Goal: Transaction & Acquisition: Obtain resource

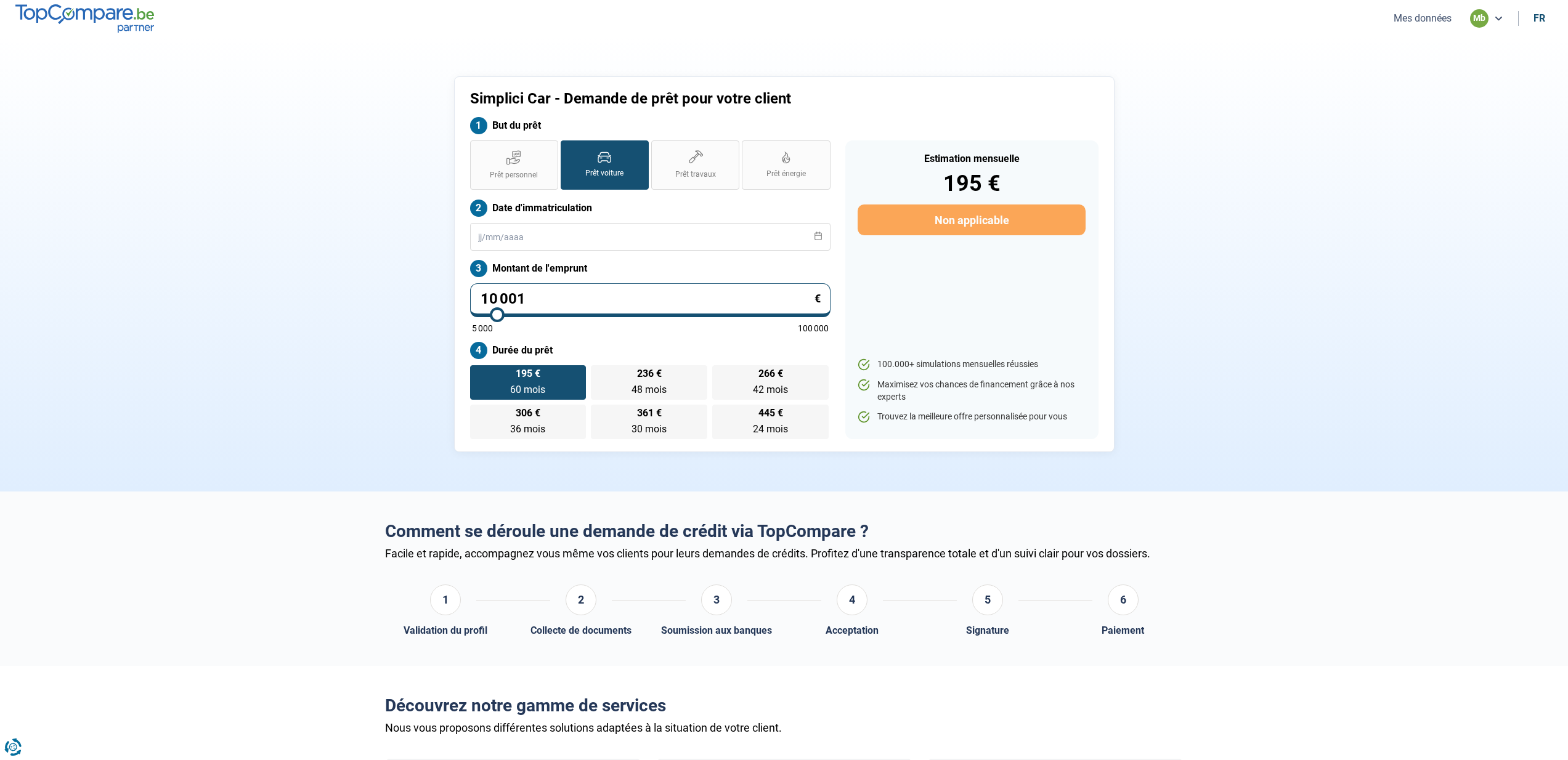
click at [611, 166] on label "Prêt voiture" at bounding box center [604, 165] width 88 height 49
click at [568, 149] on input "Prêt voiture" at bounding box center [564, 144] width 8 height 8
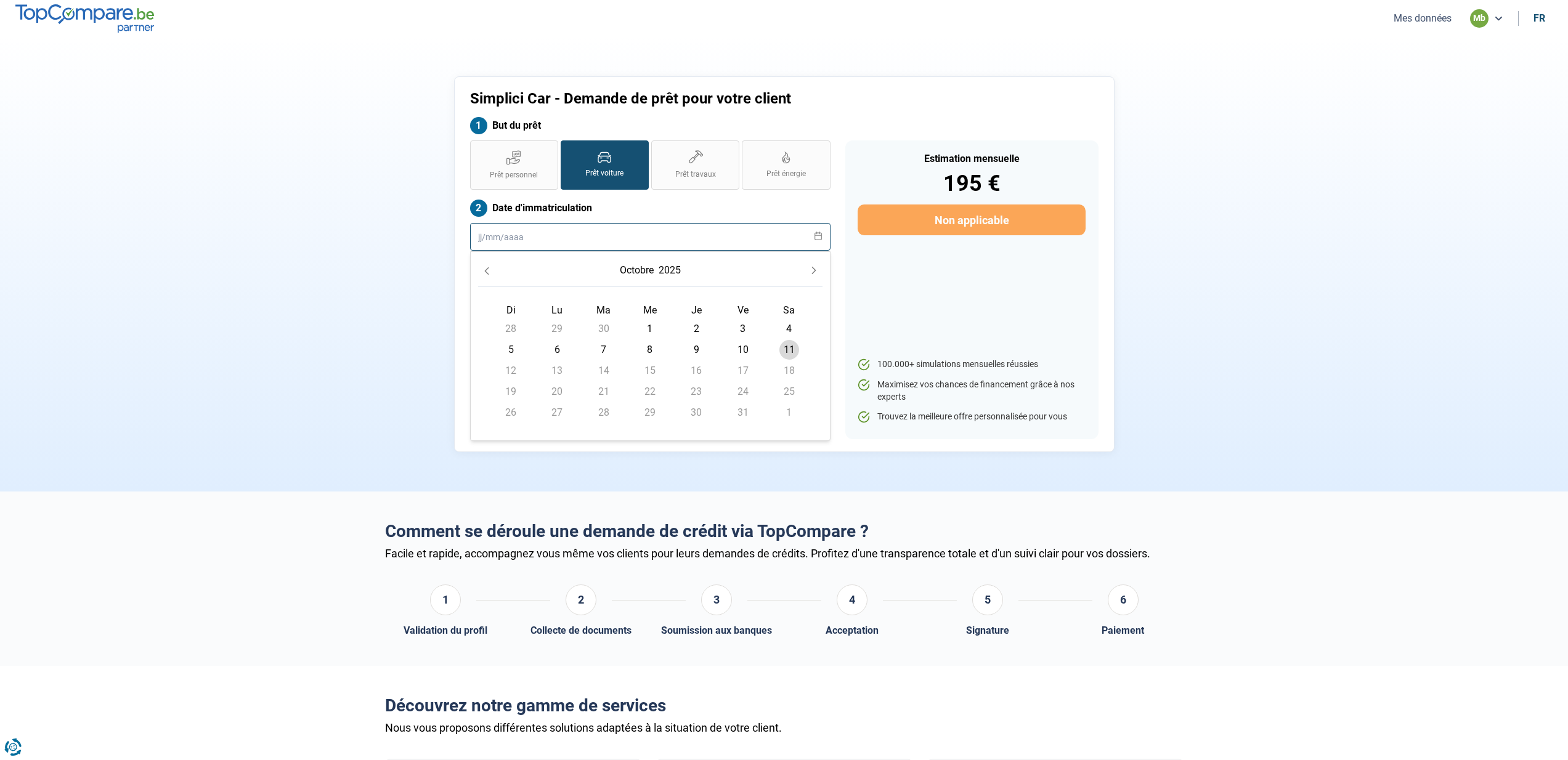
click at [517, 241] on input "text" at bounding box center [650, 237] width 360 height 28
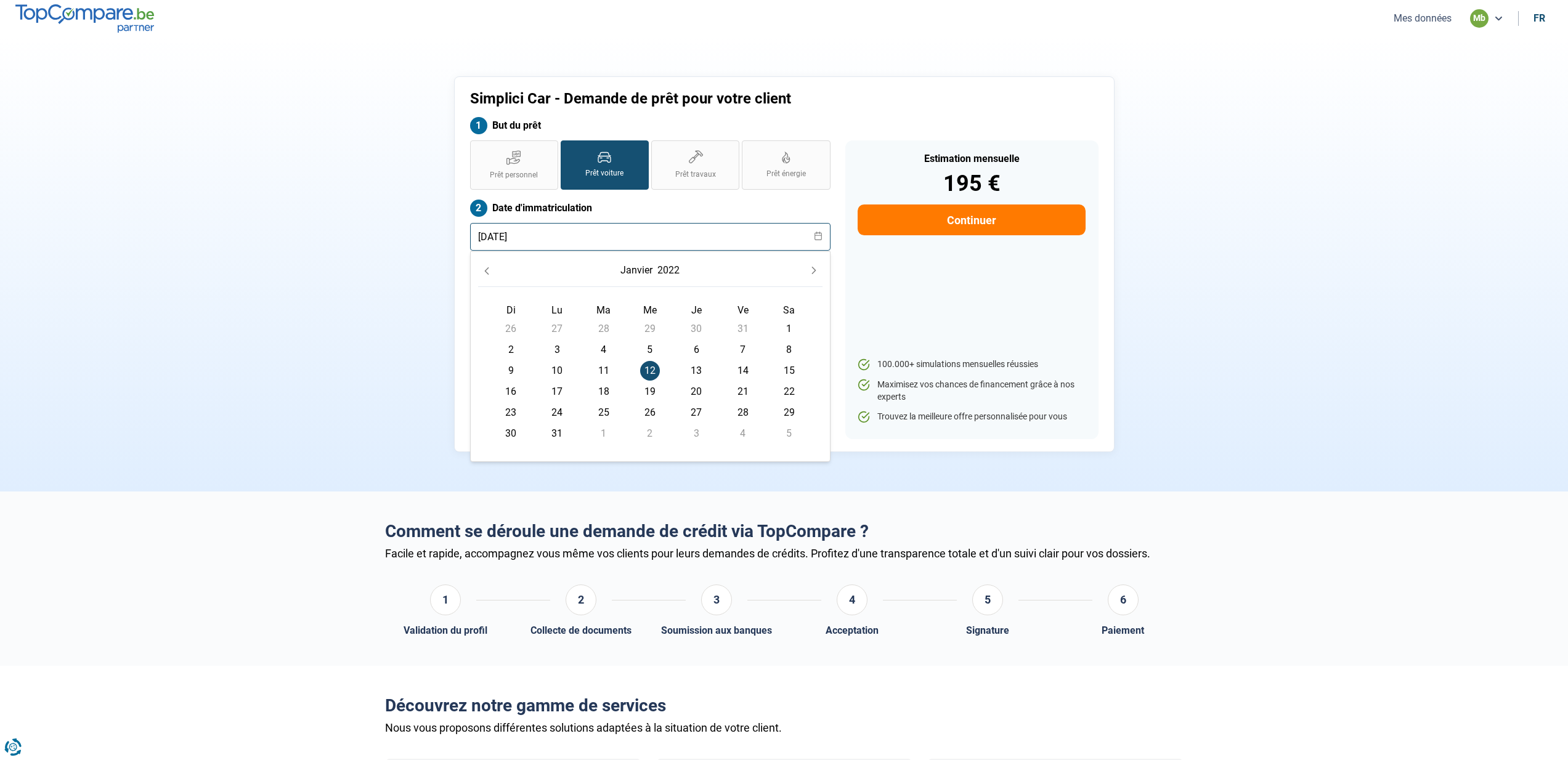
type input "[DATE]"
click at [651, 367] on span "12" at bounding box center [650, 371] width 20 height 20
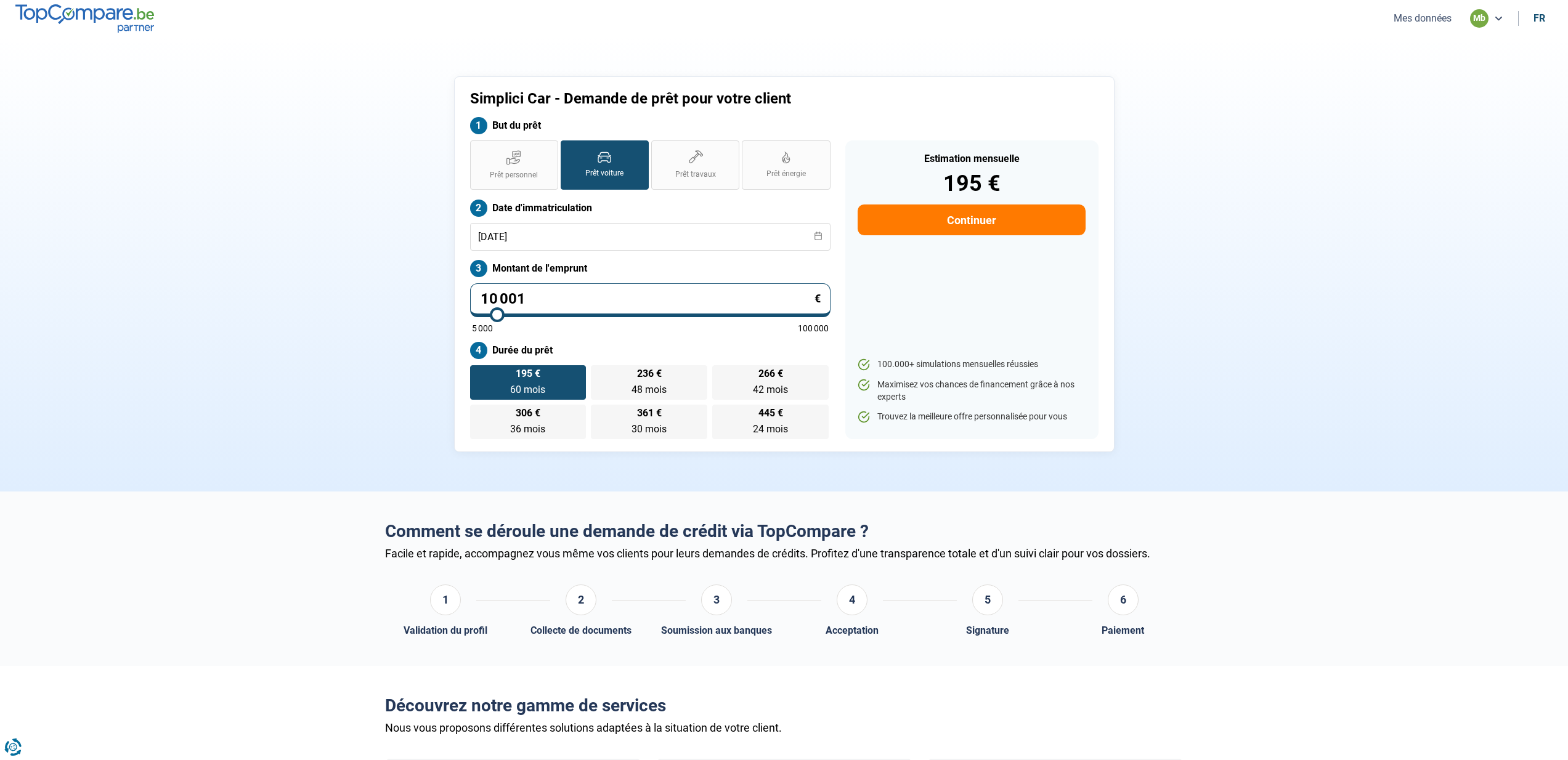
drag, startPoint x: 525, startPoint y: 298, endPoint x: 456, endPoint y: 298, distance: 69.0
click at [456, 298] on div "Simplici Car - Demande de prêt pour votre client But du prêt Prêt personnel Prê…" at bounding box center [784, 263] width 661 height 376
type input "2"
type input "5000"
type input "22"
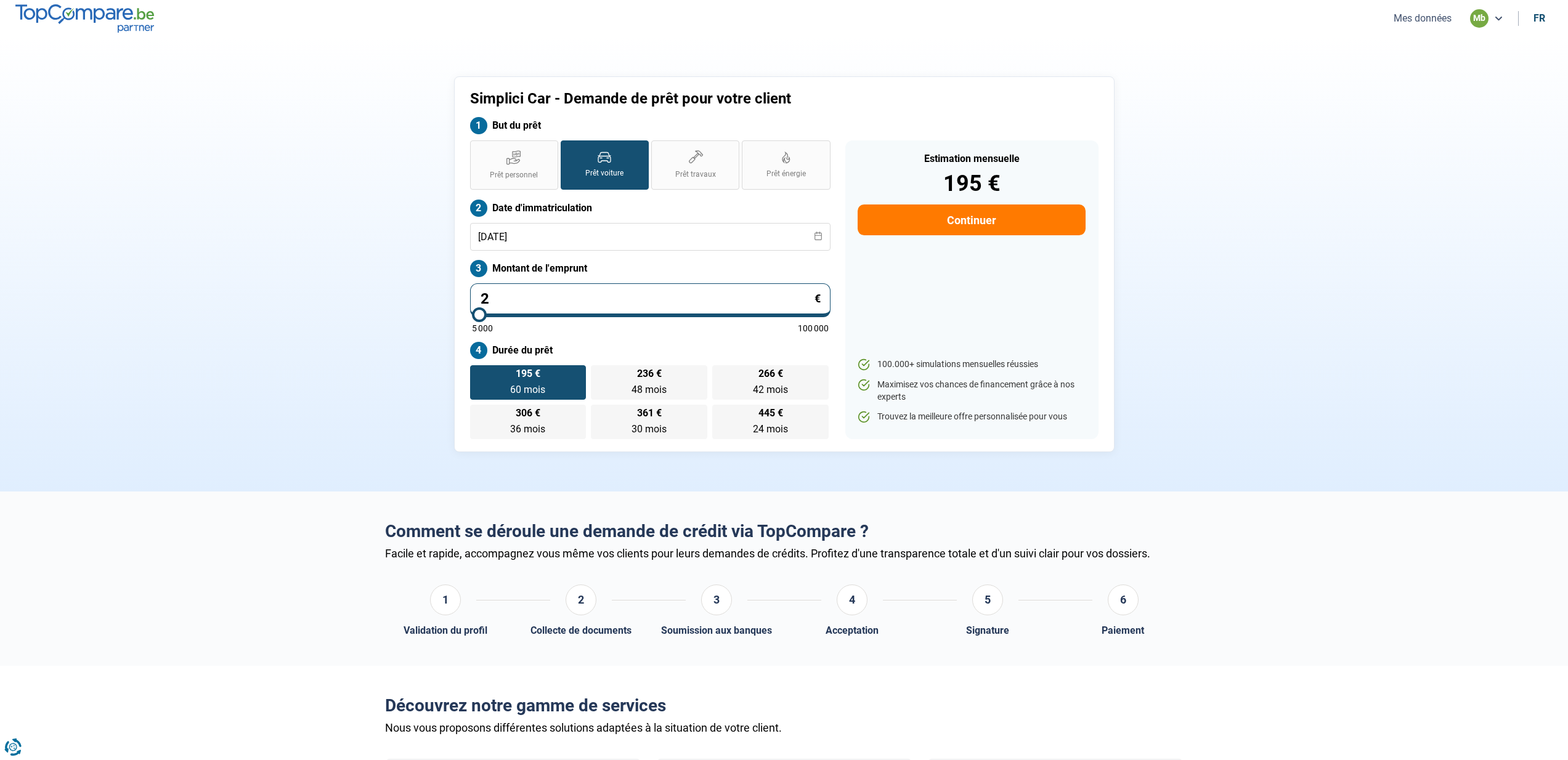
type input "5000"
type input "224"
type input "5000"
type input "2 240"
type input "5000"
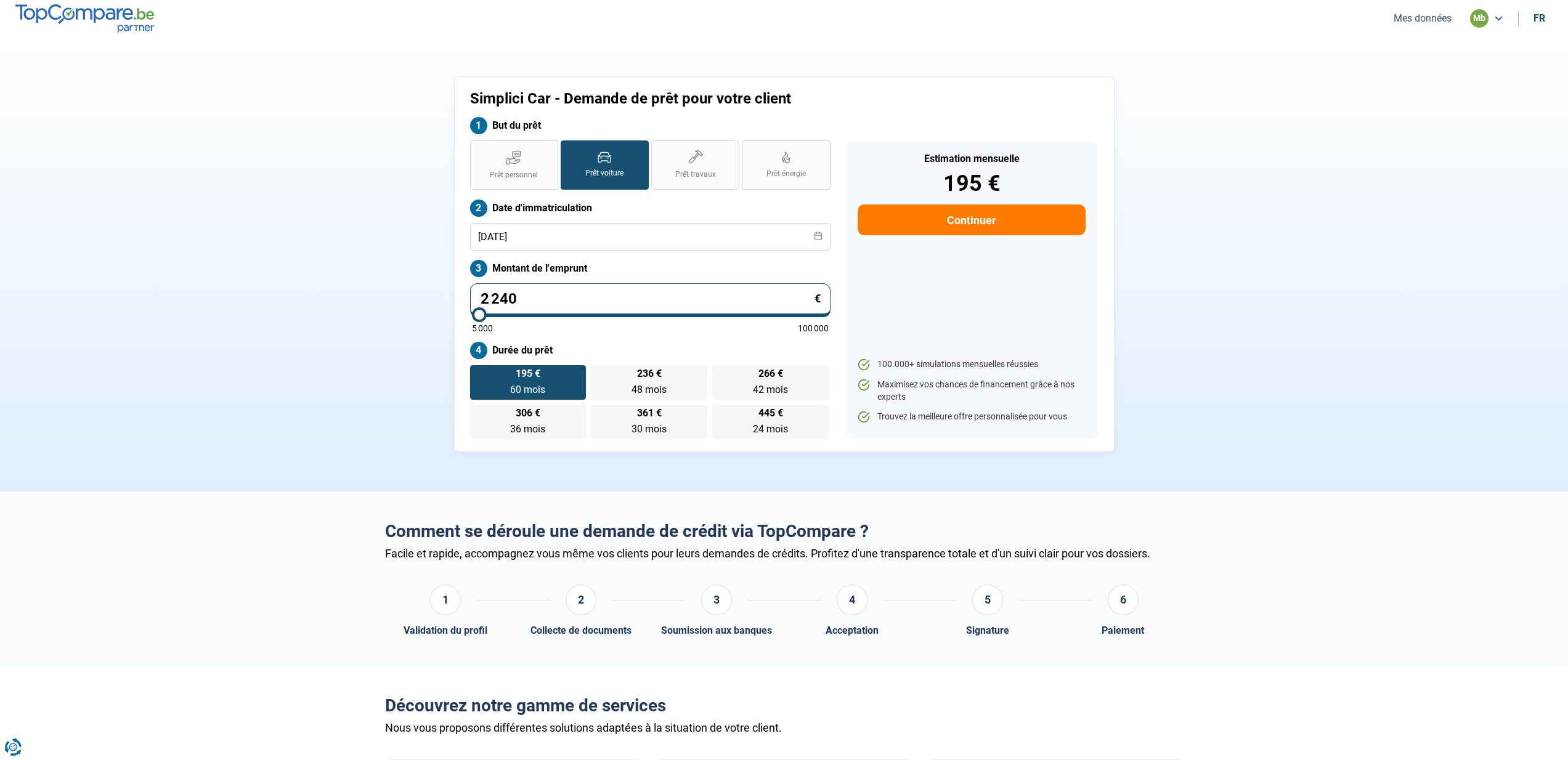
type input "22 400"
type input "22500"
type input "22 400"
type input "22500"
click at [645, 346] on label "Durée du prêt" at bounding box center [650, 350] width 360 height 17
